Goal: Task Accomplishment & Management: Use online tool/utility

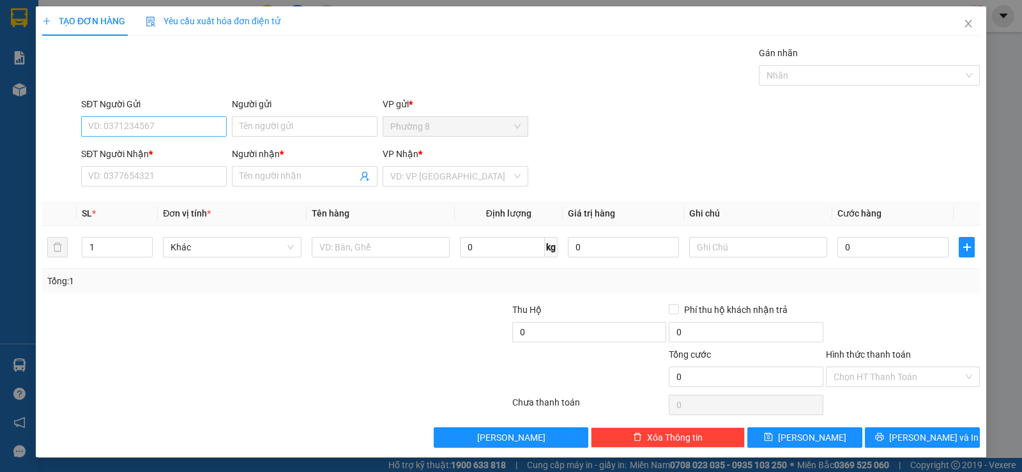
click at [186, 131] on input "SĐT Người Gửi" at bounding box center [154, 126] width 146 height 20
click at [172, 152] on div "0987814850 - tươi" at bounding box center [152, 152] width 129 height 14
type input "0987814850"
type input "tươi"
type input "0783414990"
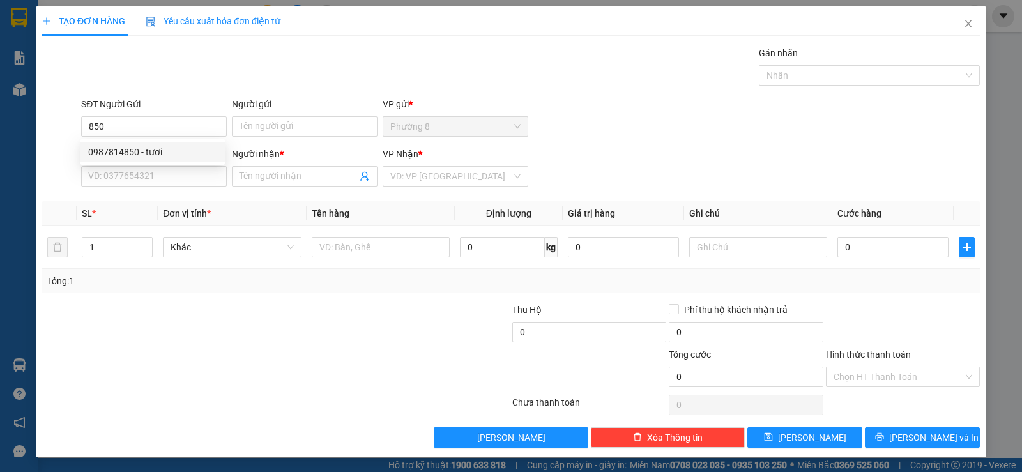
type input "HỒNG"
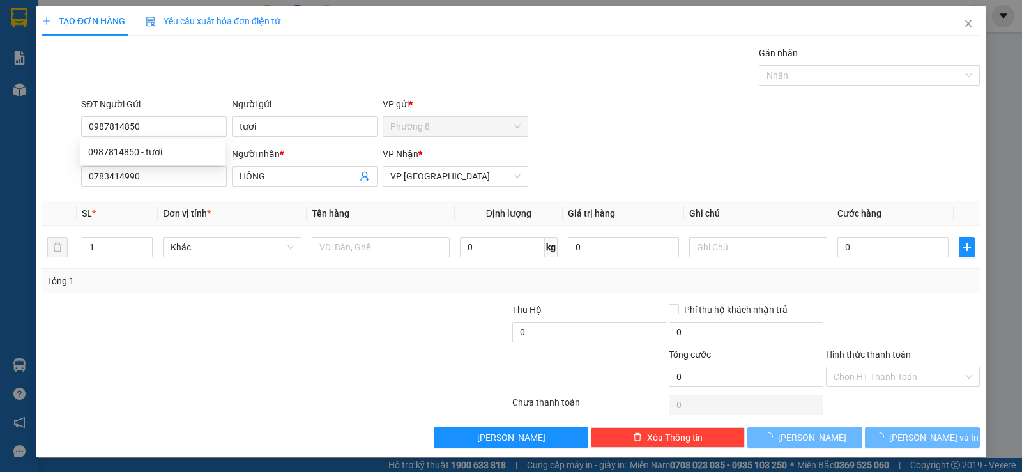
type input "40.000"
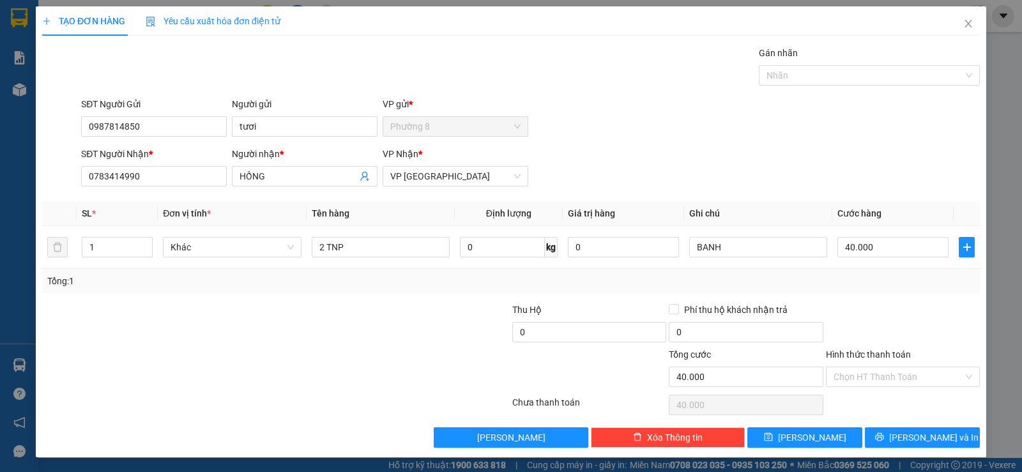
type input "0987814850"
click at [856, 371] on input "Hình thức thanh toán" at bounding box center [898, 376] width 130 height 19
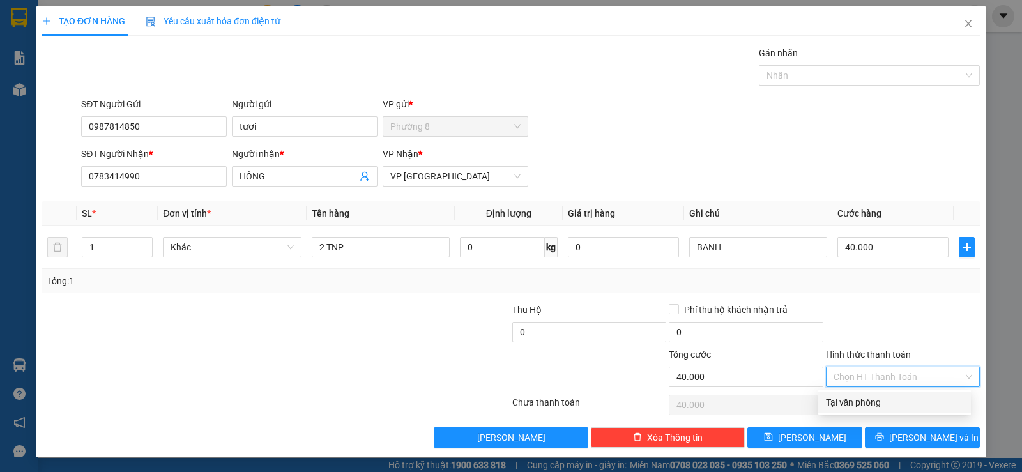
click at [853, 399] on div "Tại văn phòng" at bounding box center [894, 402] width 137 height 14
type input "0"
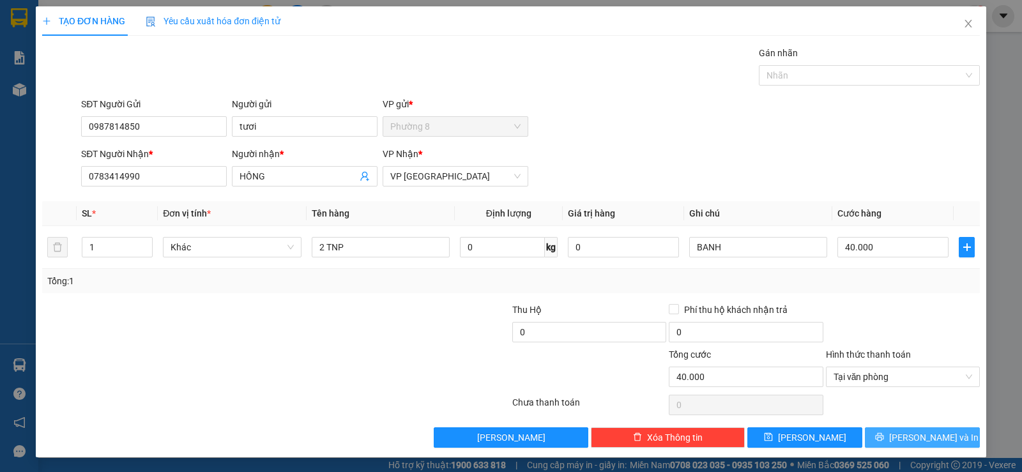
click at [892, 430] on button "Lưu và In" at bounding box center [922, 437] width 115 height 20
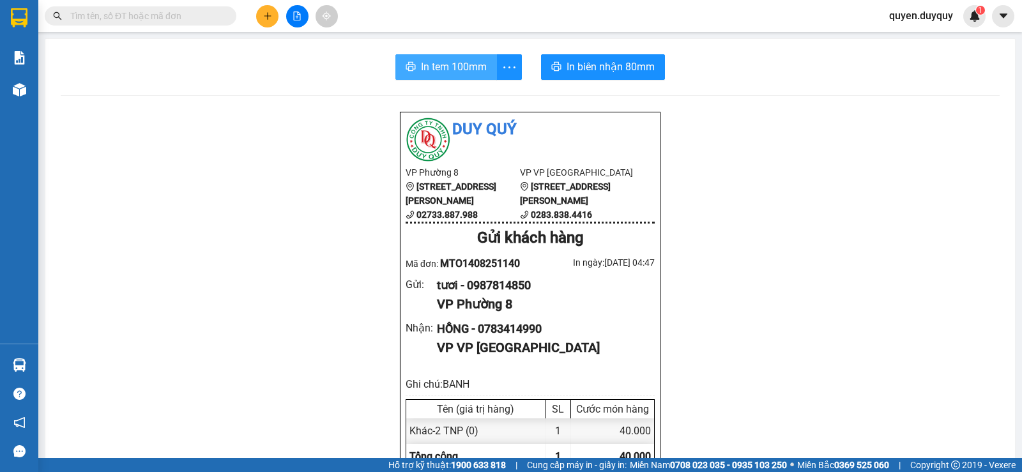
click at [448, 63] on span "In tem 100mm" at bounding box center [454, 67] width 66 height 16
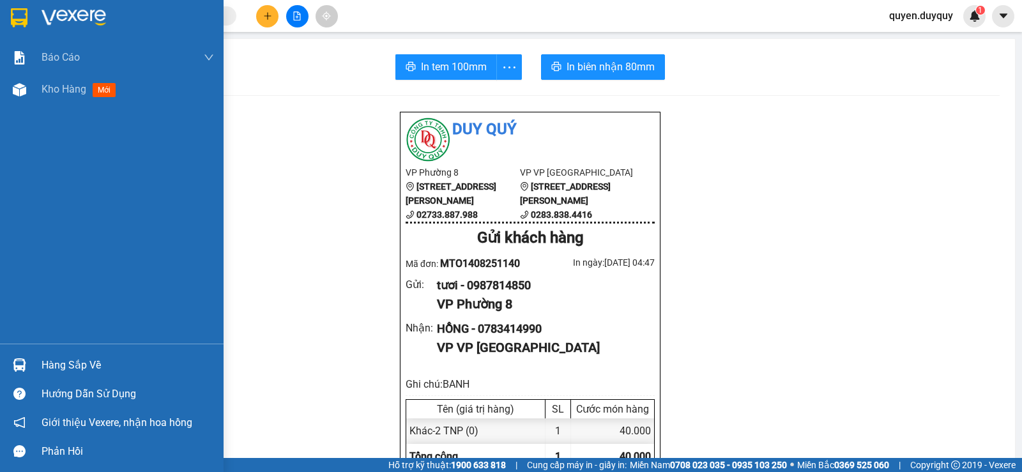
click at [12, 11] on img at bounding box center [19, 17] width 17 height 19
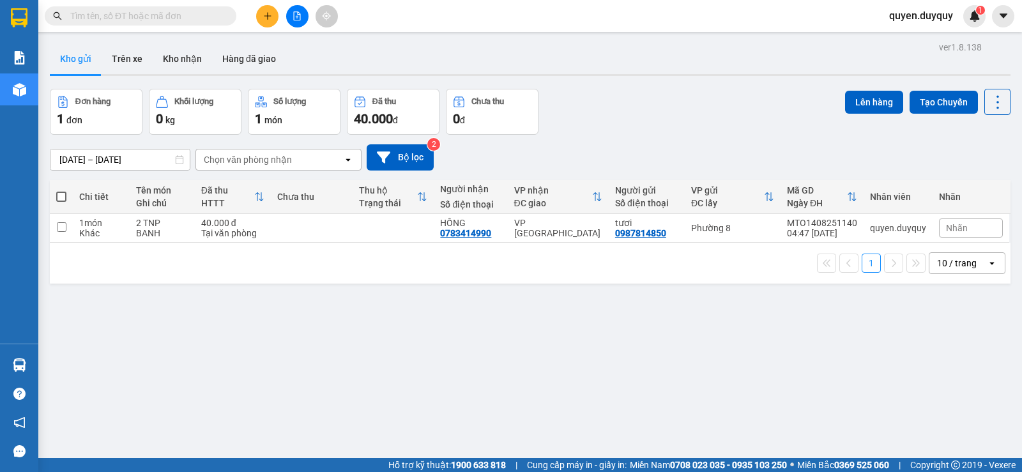
click at [61, 197] on span at bounding box center [61, 197] width 10 height 10
click at [61, 190] on input "checkbox" at bounding box center [61, 190] width 0 height 0
checkbox input "true"
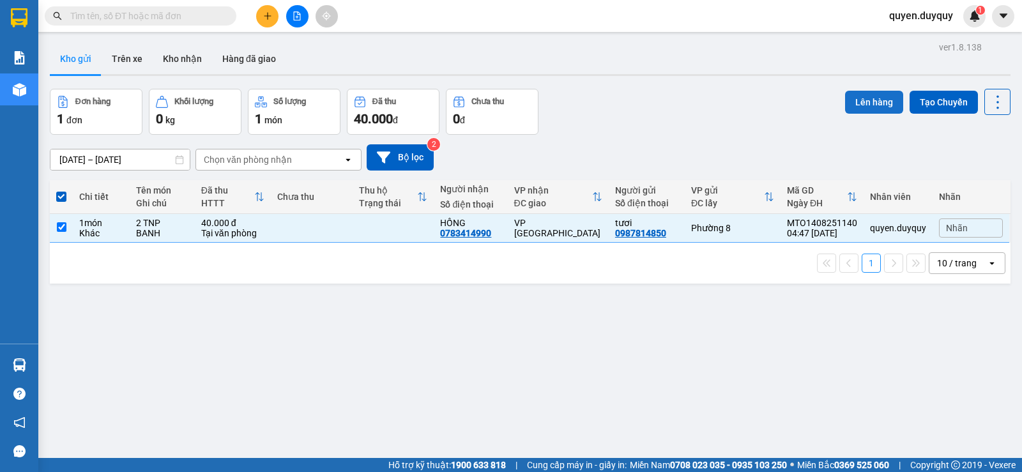
click at [869, 92] on button "Lên hàng" at bounding box center [874, 102] width 58 height 23
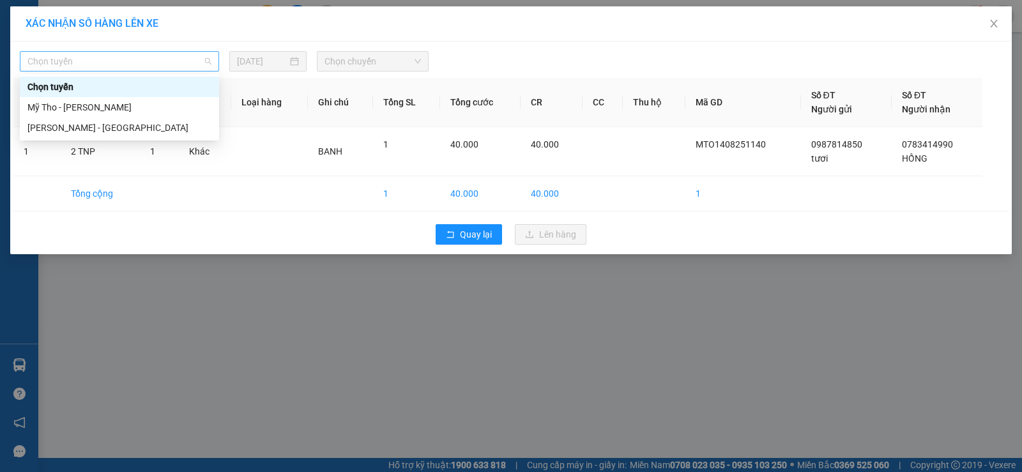
click at [135, 64] on span "Chọn tuyến" at bounding box center [119, 61] width 184 height 19
click at [133, 98] on div "Mỹ Tho - [PERSON_NAME]" at bounding box center [119, 107] width 199 height 20
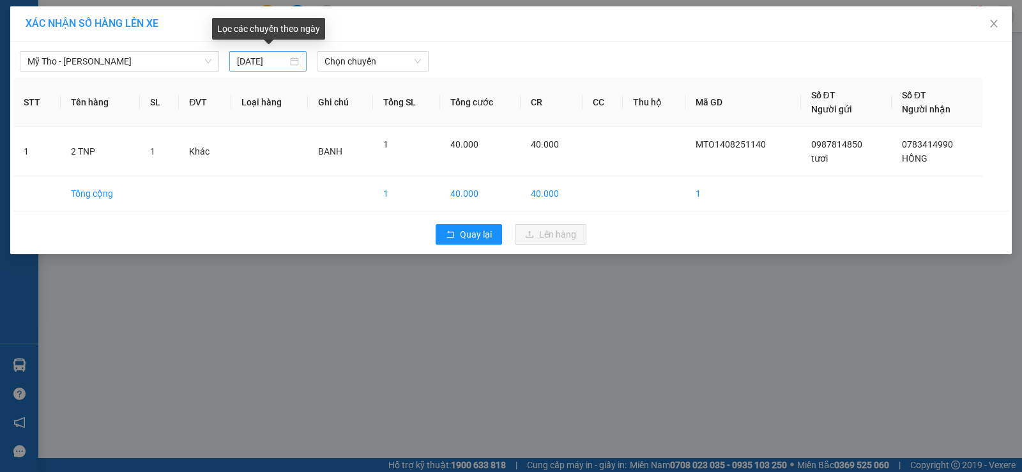
click at [292, 59] on div "[DATE]" at bounding box center [268, 61] width 62 height 14
click at [372, 63] on span "Chọn chuyến" at bounding box center [372, 61] width 96 height 19
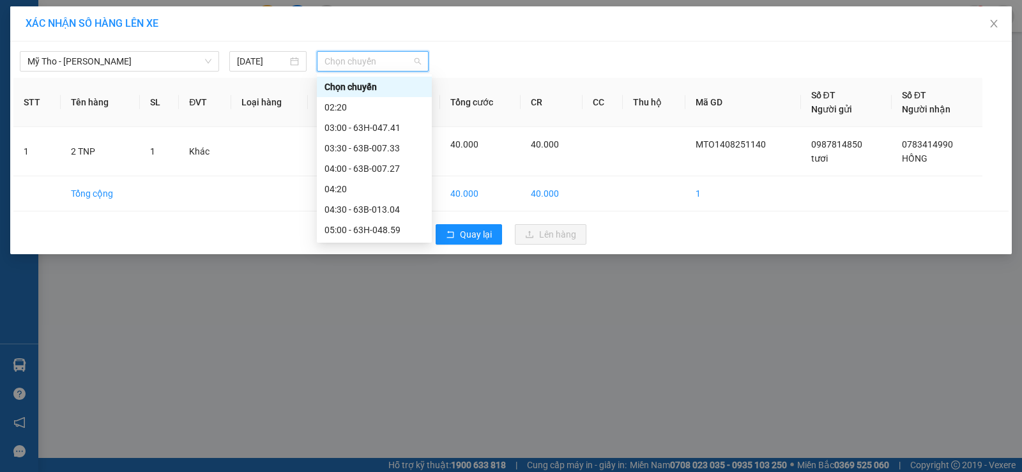
scroll to position [64, 0]
click at [363, 160] on div "05:00 - 63H-048.59" at bounding box center [374, 166] width 100 height 14
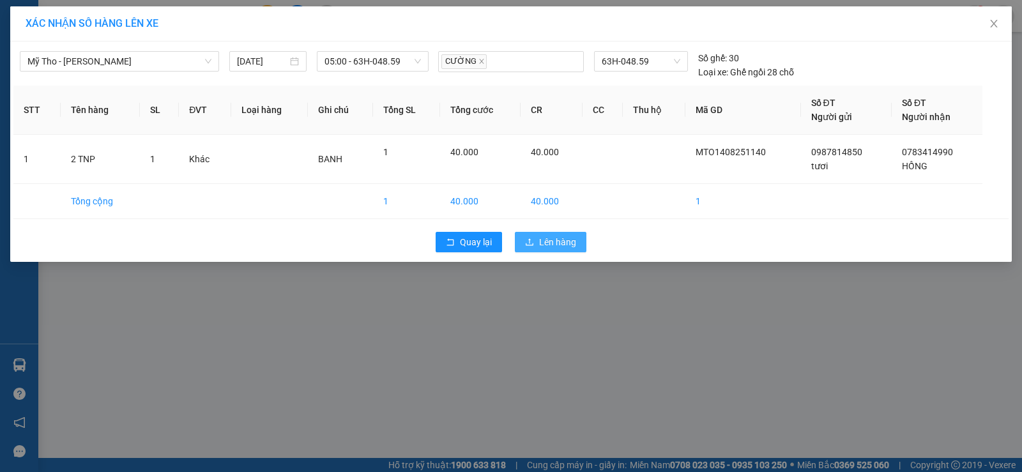
click at [563, 243] on span "Lên hàng" at bounding box center [557, 242] width 37 height 14
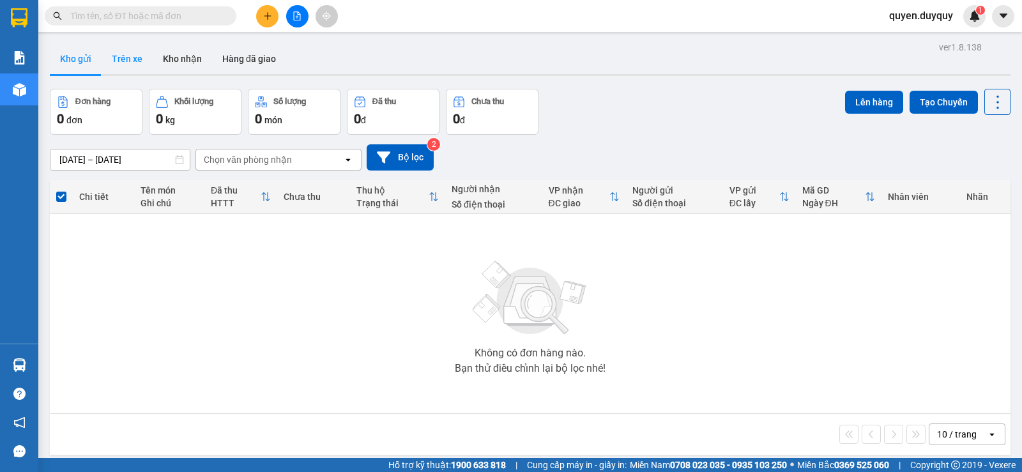
click at [123, 61] on button "Trên xe" at bounding box center [127, 58] width 51 height 31
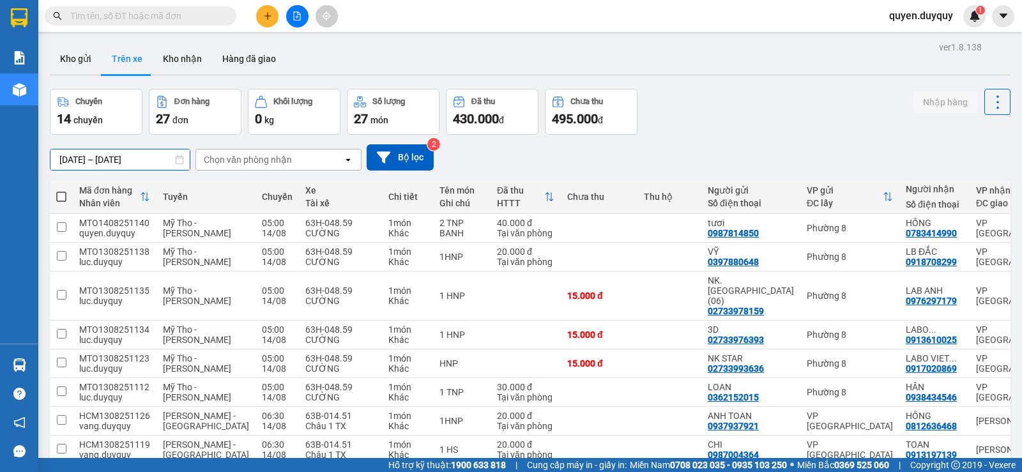
click at [139, 159] on input "[DATE] – [DATE]" at bounding box center [119, 159] width 139 height 20
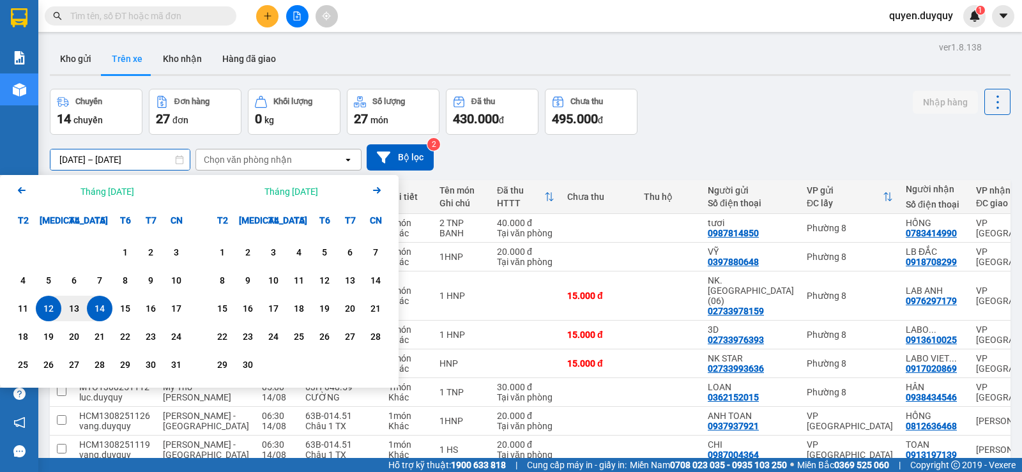
click at [96, 305] on div "14" at bounding box center [100, 308] width 18 height 15
type input "[DATE] – / /"
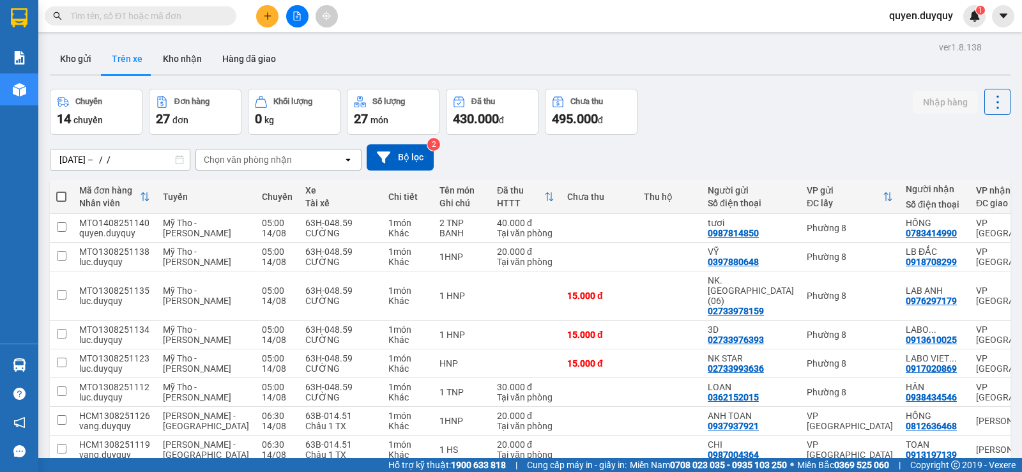
click at [229, 158] on div "Chọn văn phòng nhận" at bounding box center [248, 159] width 88 height 13
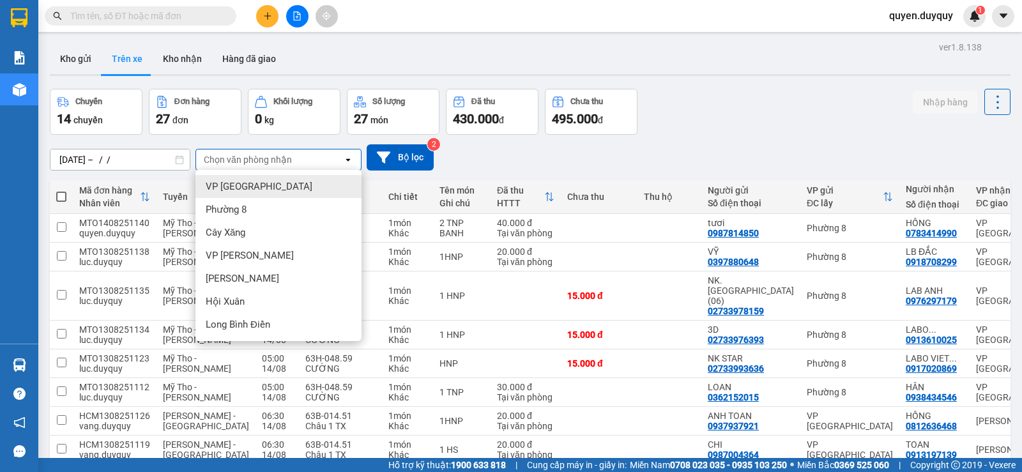
click at [230, 180] on span "VP [GEOGRAPHIC_DATA]" at bounding box center [259, 186] width 107 height 13
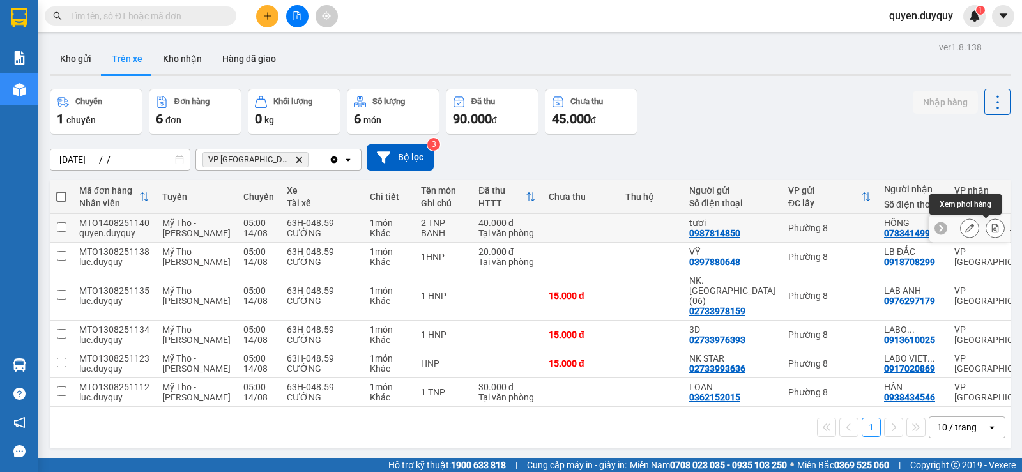
click at [990, 225] on icon at bounding box center [994, 228] width 9 height 9
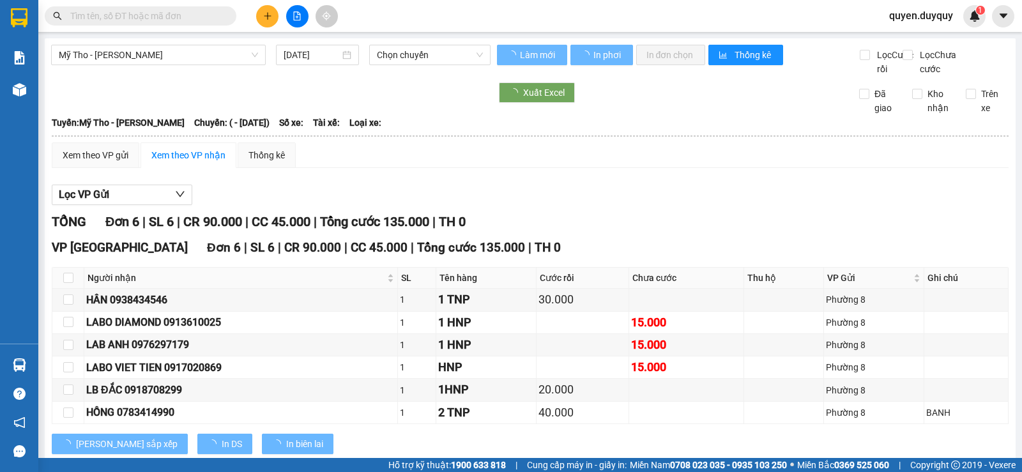
type input "[DATE]"
